Goal: Transaction & Acquisition: Obtain resource

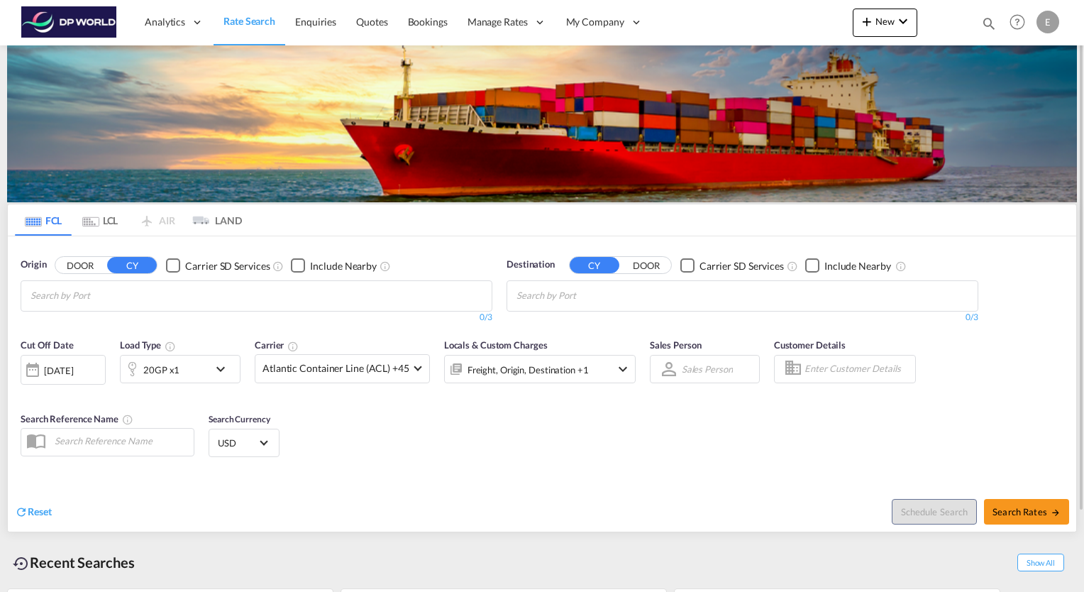
click at [150, 297] on input "Chips input." at bounding box center [98, 296] width 135 height 23
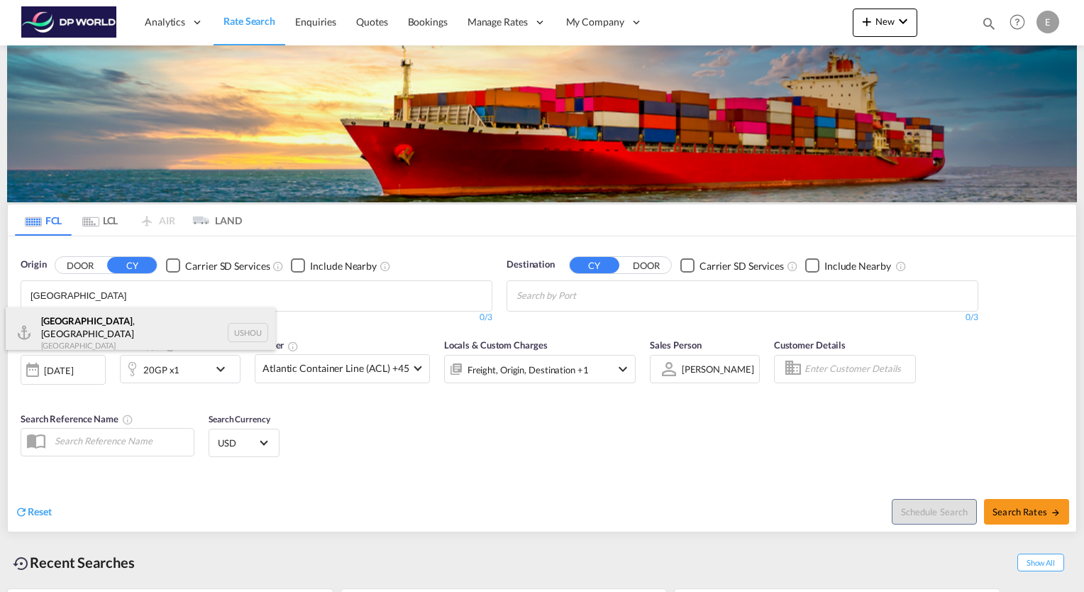
type input "[GEOGRAPHIC_DATA]"
click at [74, 325] on div "[GEOGRAPHIC_DATA] , [GEOGRAPHIC_DATA] [GEOGRAPHIC_DATA] USHOU" at bounding box center [141, 332] width 270 height 51
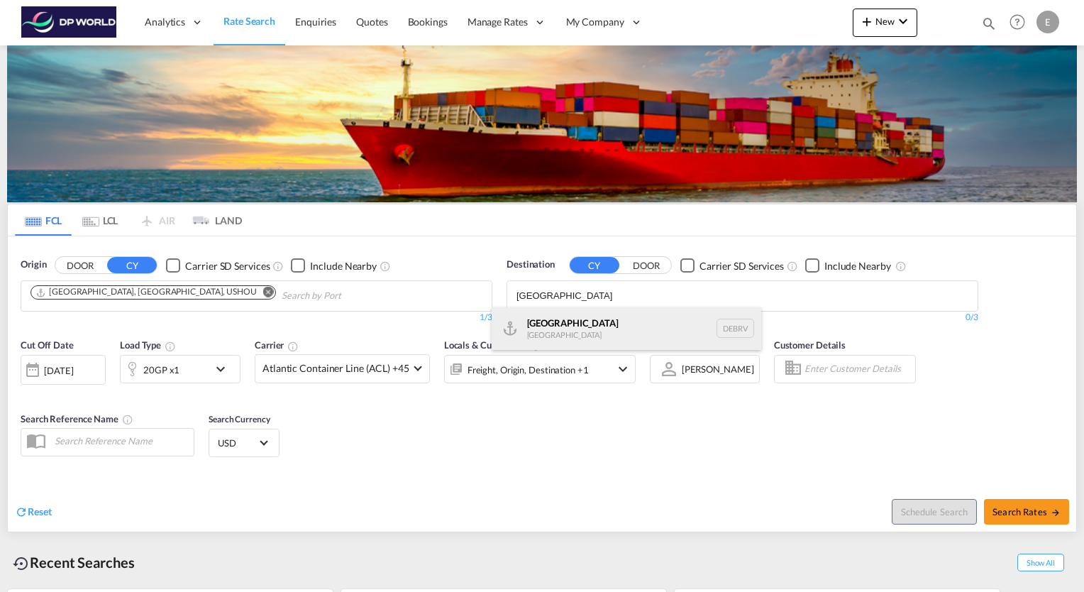
type input "[GEOGRAPHIC_DATA]"
click at [551, 325] on div "[GEOGRAPHIC_DATA] [GEOGRAPHIC_DATA] DEBRV" at bounding box center [627, 328] width 270 height 43
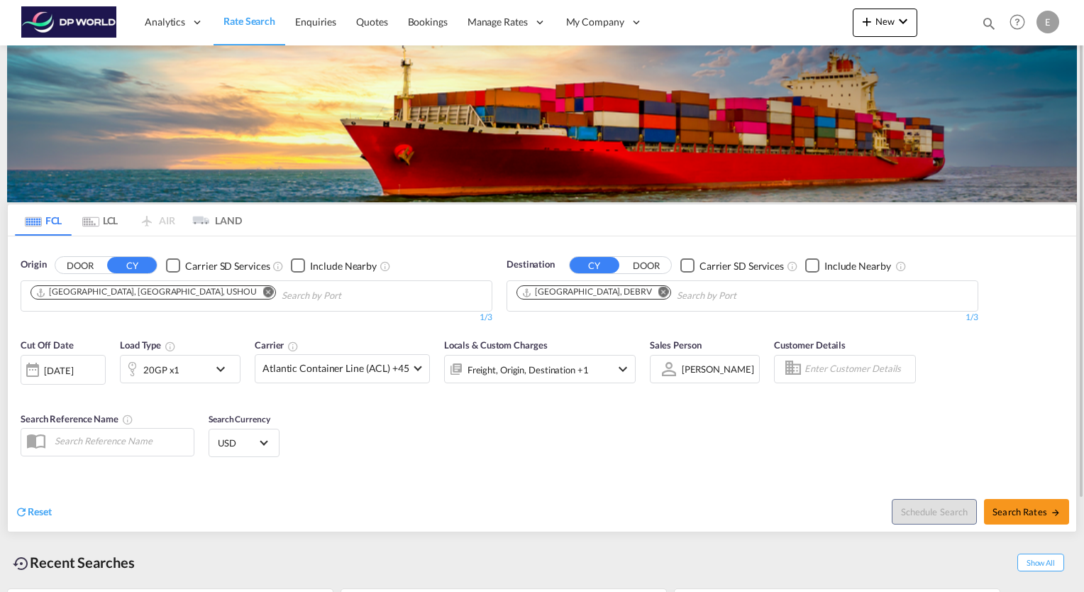
click at [225, 370] on md-icon "icon-chevron-down" at bounding box center [224, 368] width 24 height 17
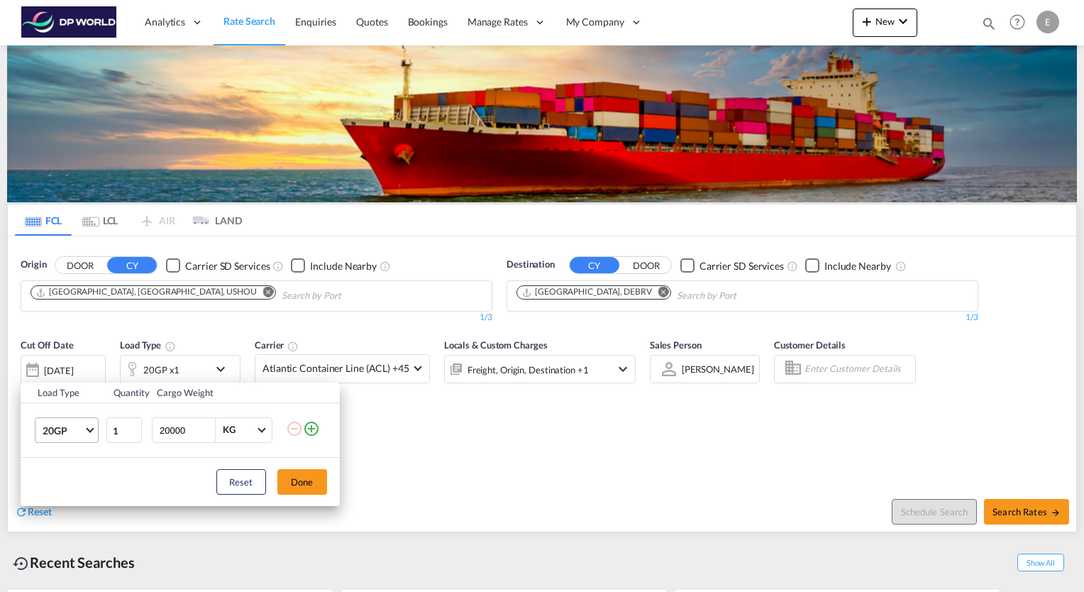
click at [88, 427] on span "Choose: \a20GP" at bounding box center [90, 428] width 8 height 8
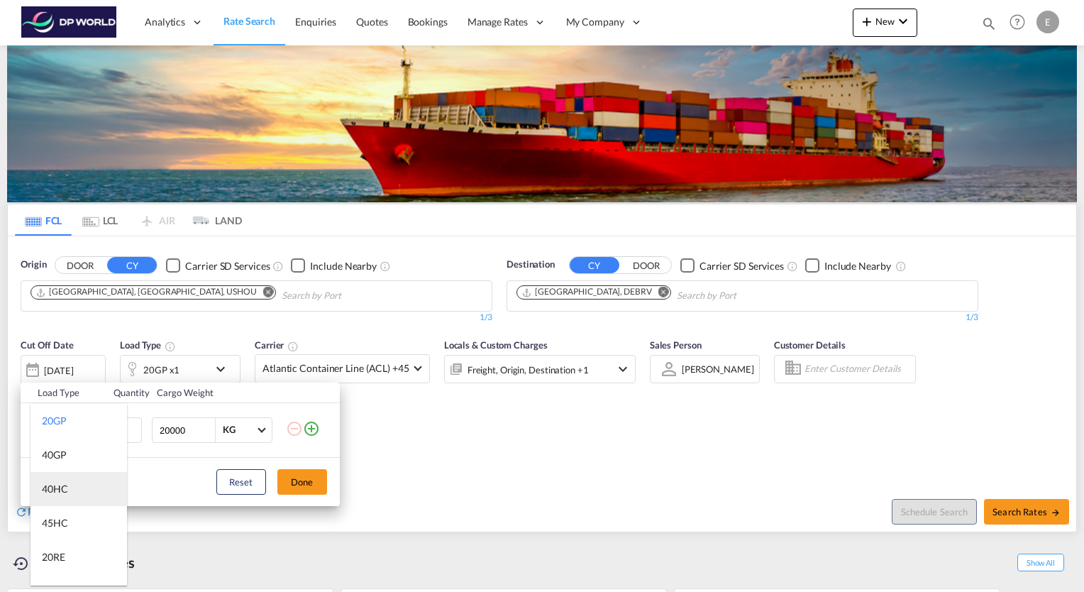
click at [71, 490] on md-option "40HC" at bounding box center [79, 489] width 97 height 34
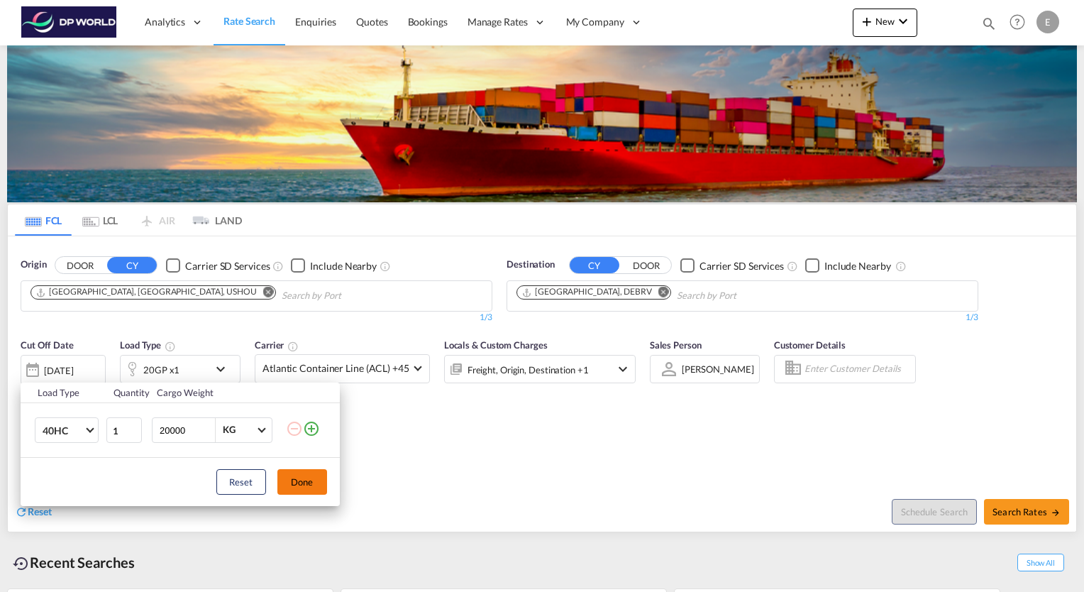
click at [307, 487] on button "Done" at bounding box center [302, 482] width 50 height 26
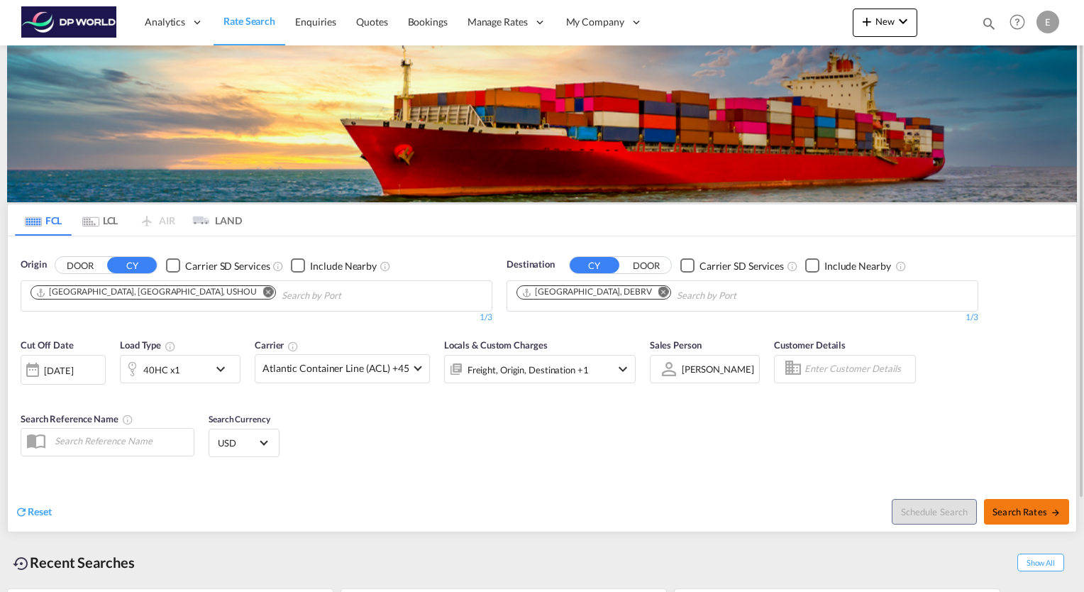
click at [1048, 515] on span "Search Rates" at bounding box center [1027, 511] width 68 height 11
type input "USHOU to DEBRV / [DATE]"
